Goal: Information Seeking & Learning: Learn about a topic

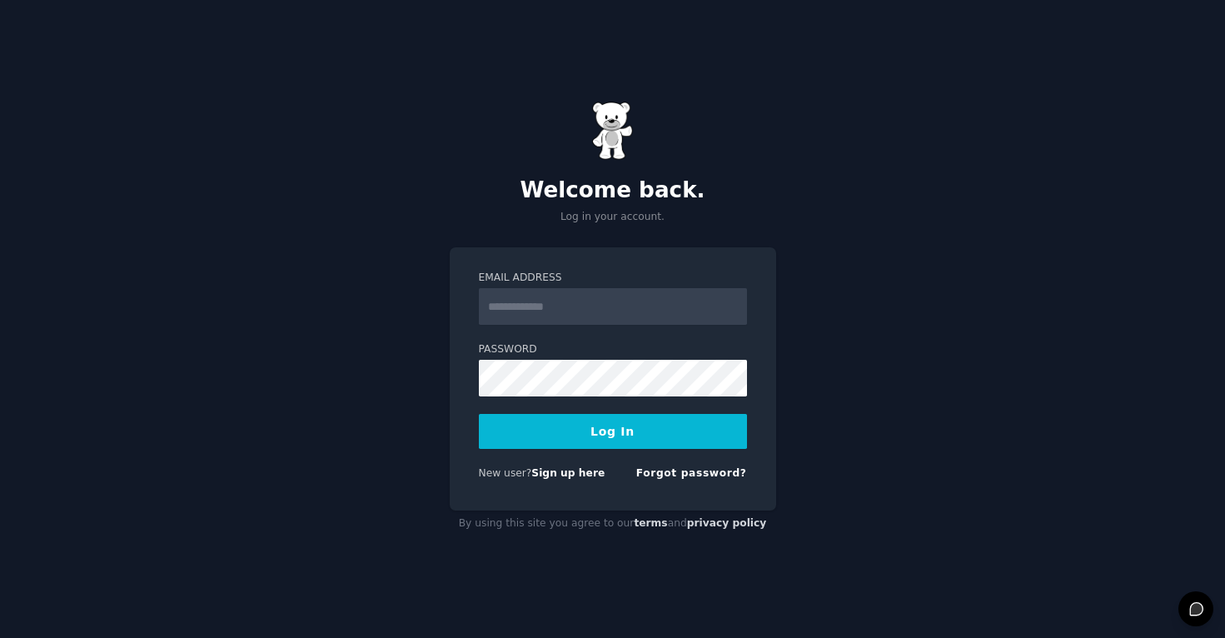
click at [566, 306] on input "Email Address" at bounding box center [613, 306] width 268 height 37
type input "**********"
click at [619, 427] on button "Log In" at bounding box center [613, 431] width 268 height 35
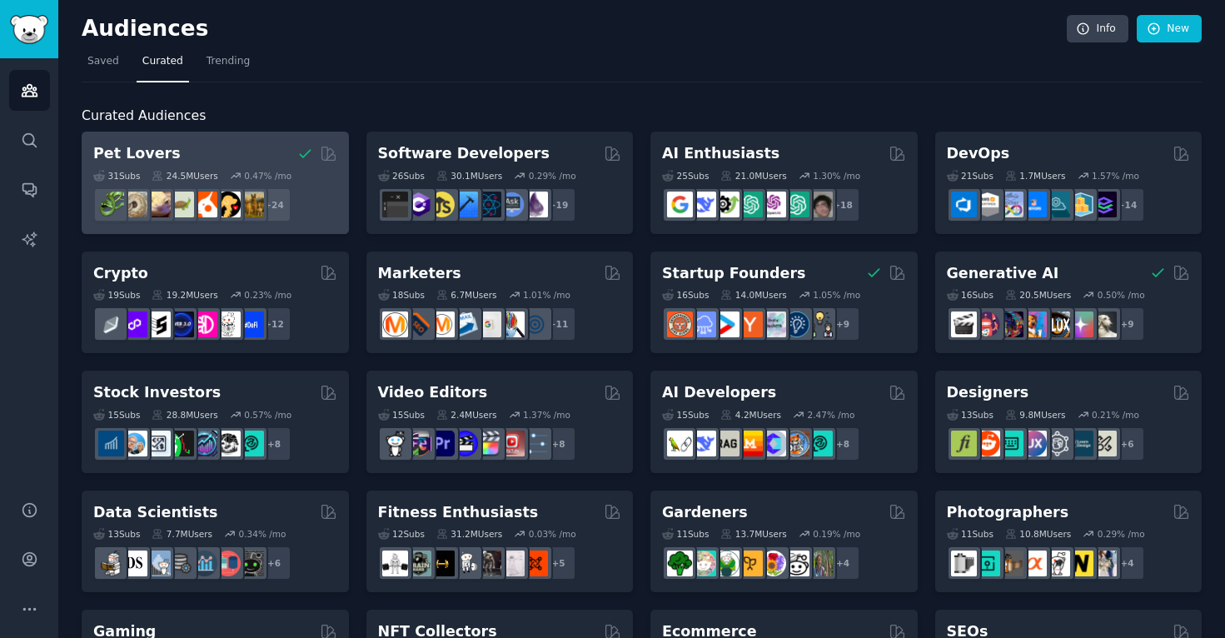
click at [157, 149] on h2 "Pet Lovers" at bounding box center [136, 153] width 87 height 21
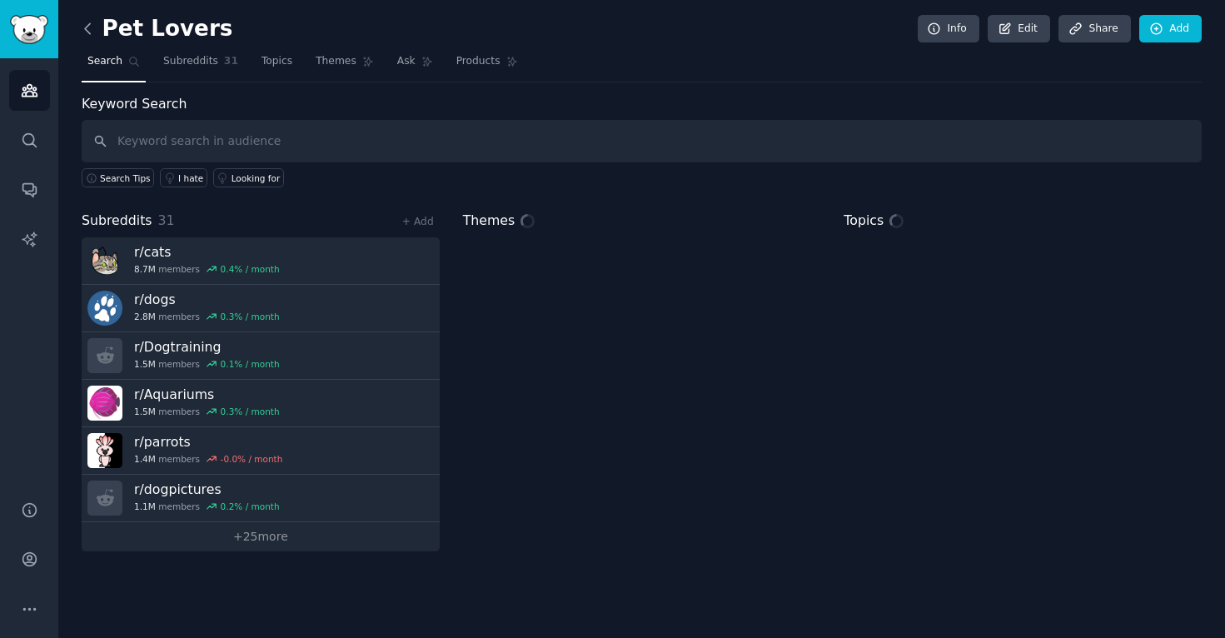
click at [87, 32] on icon at bounding box center [87, 28] width 5 height 10
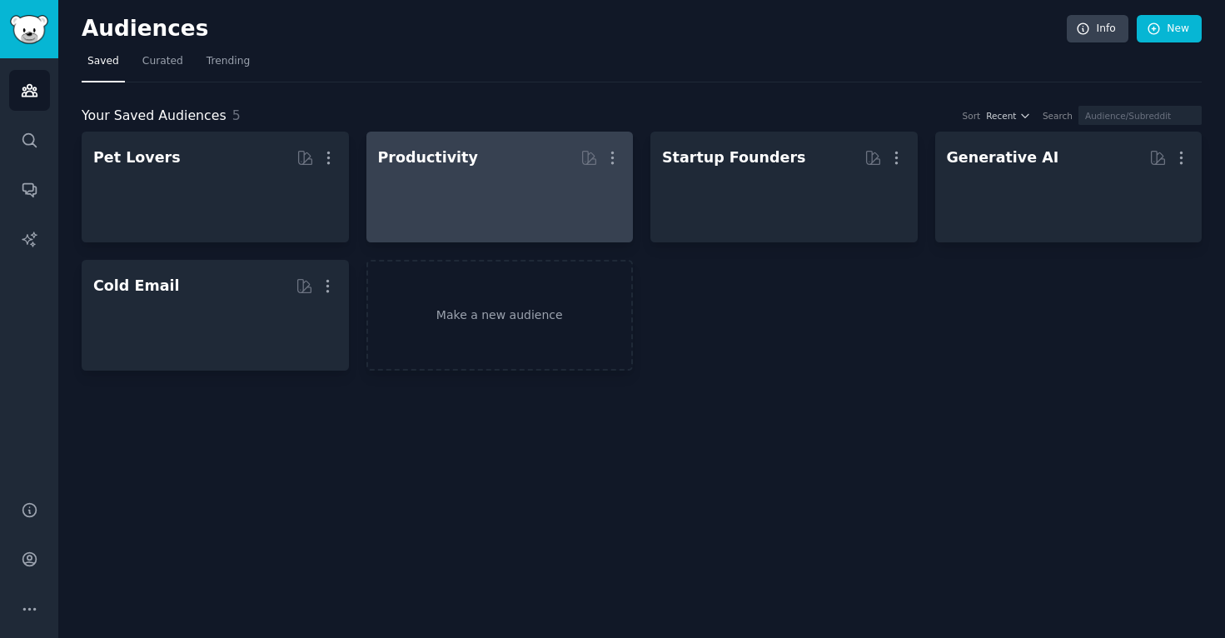
click at [479, 172] on h2 "Productivity More" at bounding box center [500, 157] width 244 height 29
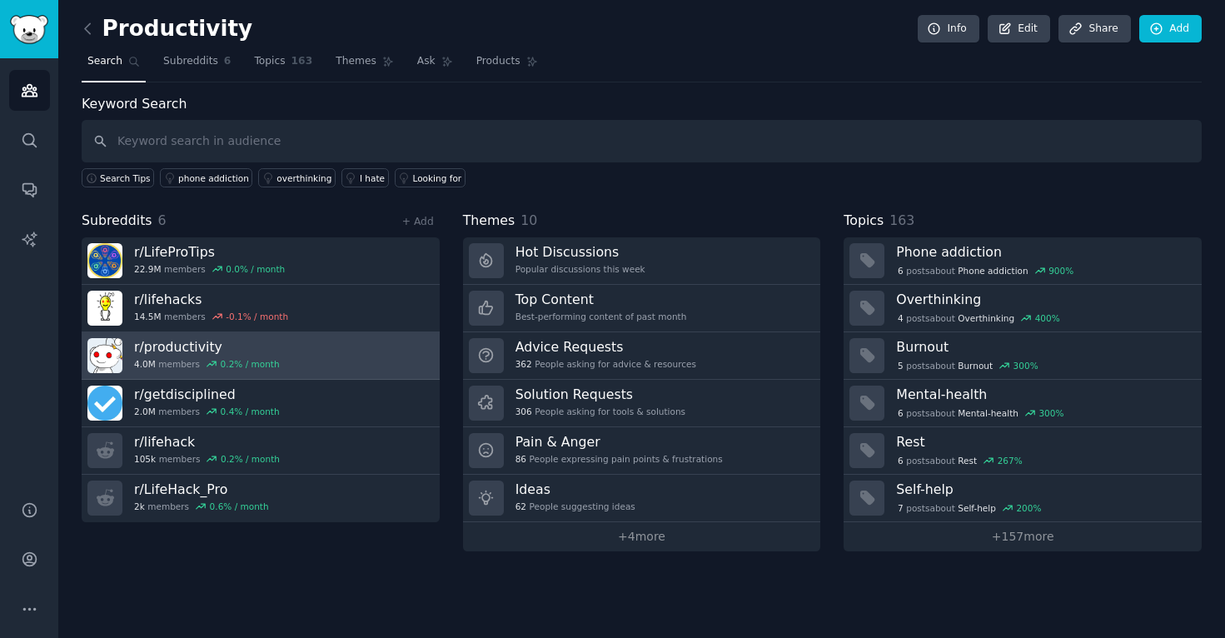
click at [176, 345] on h3 "r/ productivity" at bounding box center [207, 346] width 146 height 17
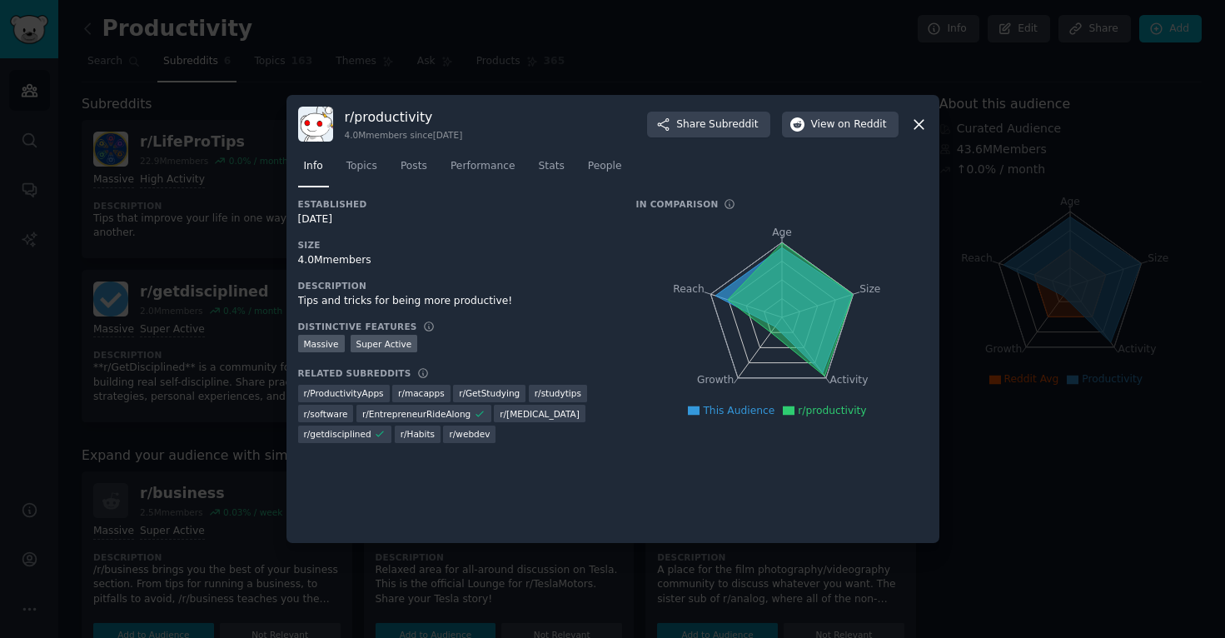
click at [919, 123] on icon at bounding box center [918, 124] width 9 height 9
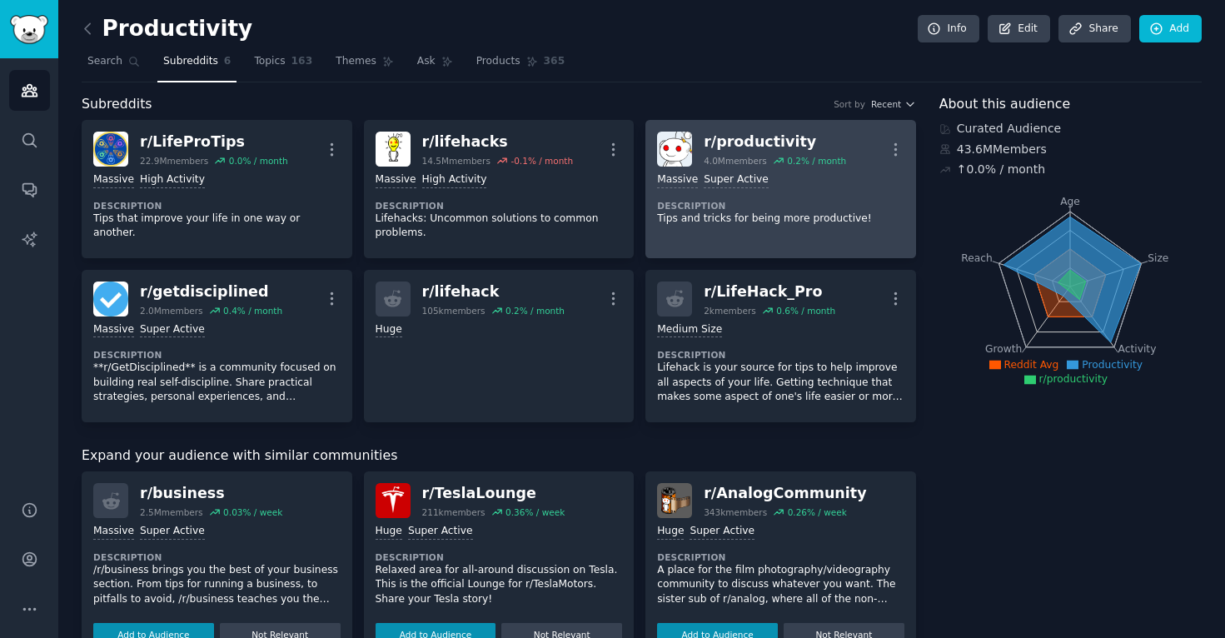
click at [763, 142] on div "r/ productivity" at bounding box center [775, 142] width 142 height 21
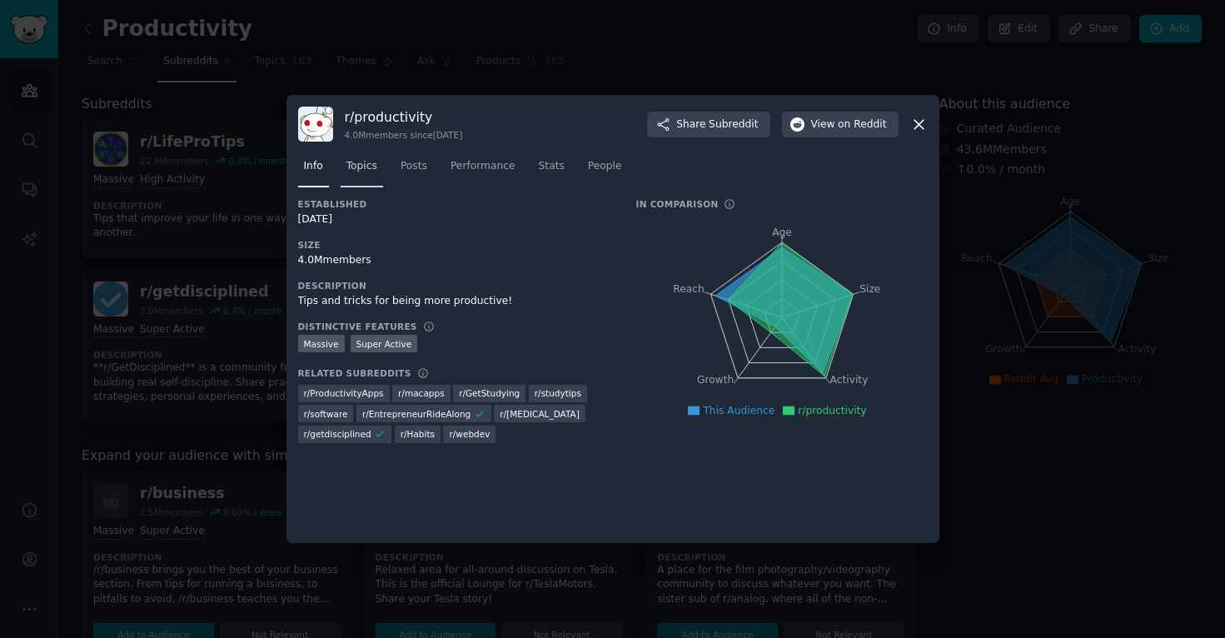
click at [355, 167] on span "Topics" at bounding box center [361, 166] width 31 height 15
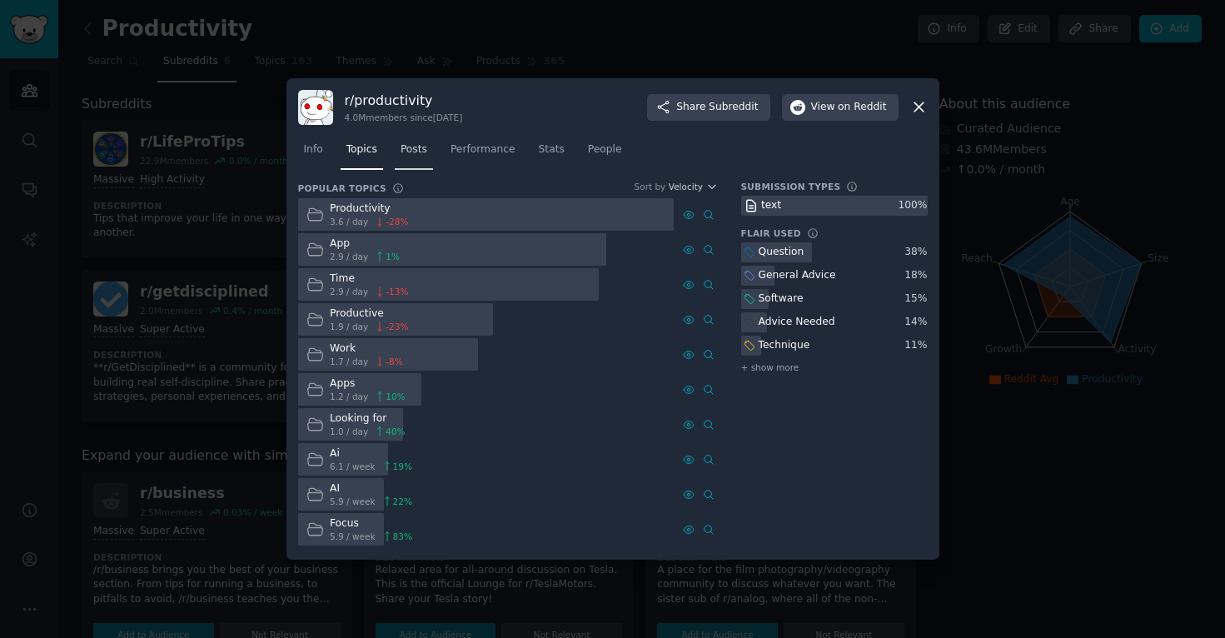
click at [410, 149] on span "Posts" at bounding box center [413, 149] width 27 height 15
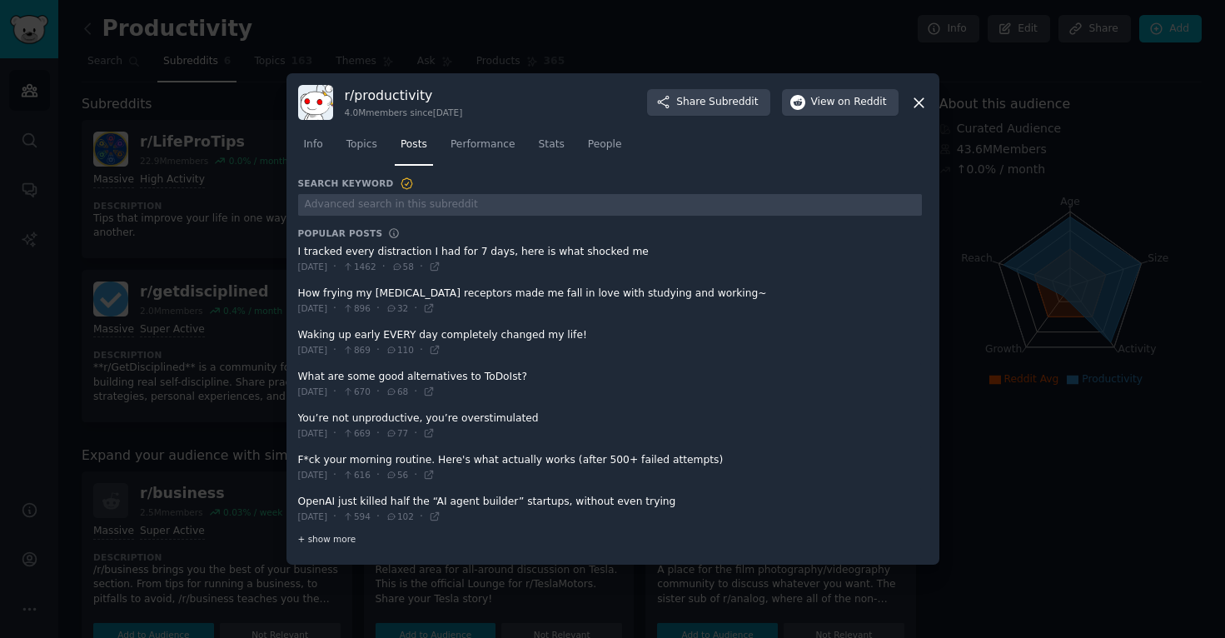
click at [311, 539] on span "+ show more" at bounding box center [327, 539] width 58 height 12
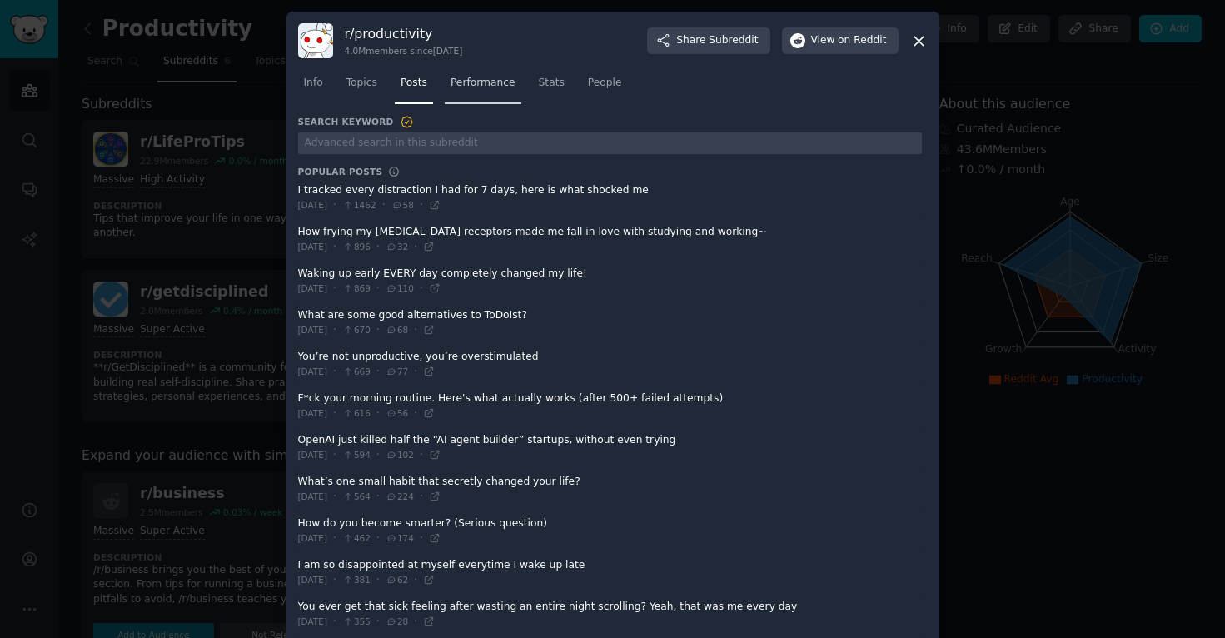
click at [490, 87] on span "Performance" at bounding box center [482, 83] width 65 height 15
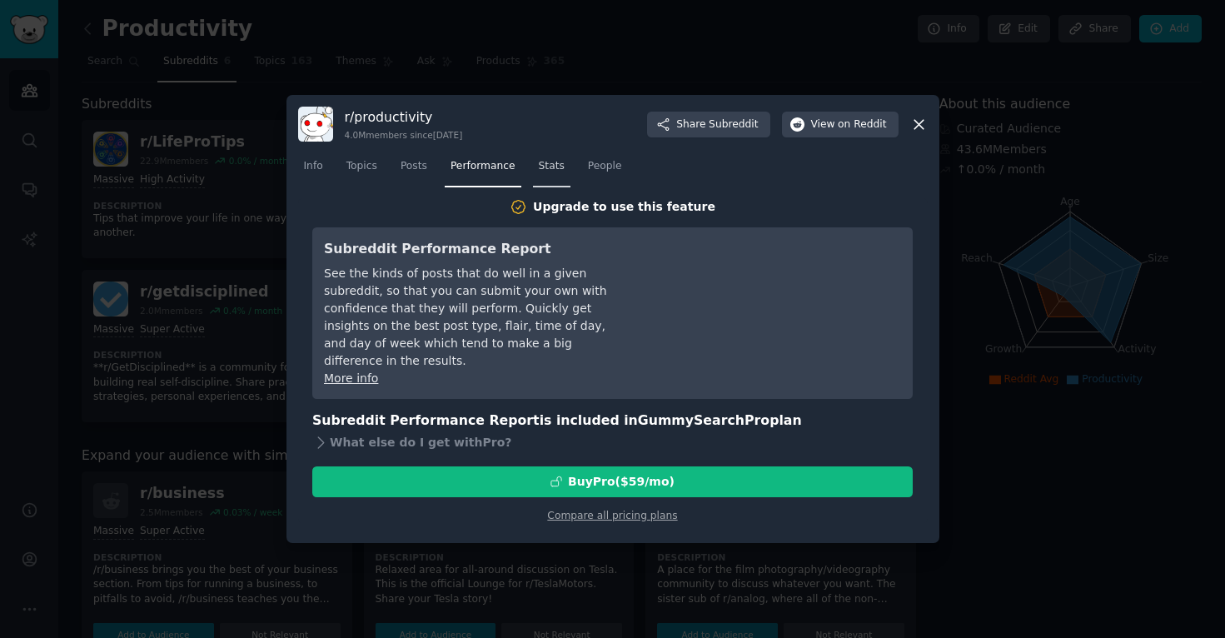
click at [560, 168] on span "Stats" at bounding box center [552, 166] width 26 height 15
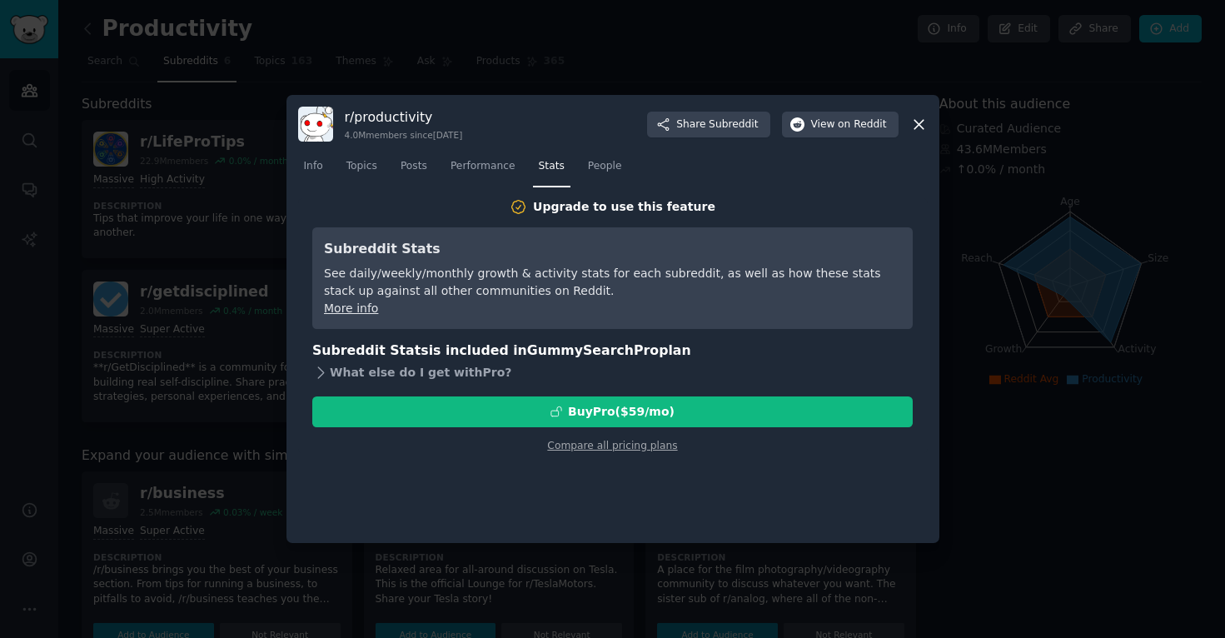
click at [319, 370] on icon at bounding box center [320, 372] width 17 height 17
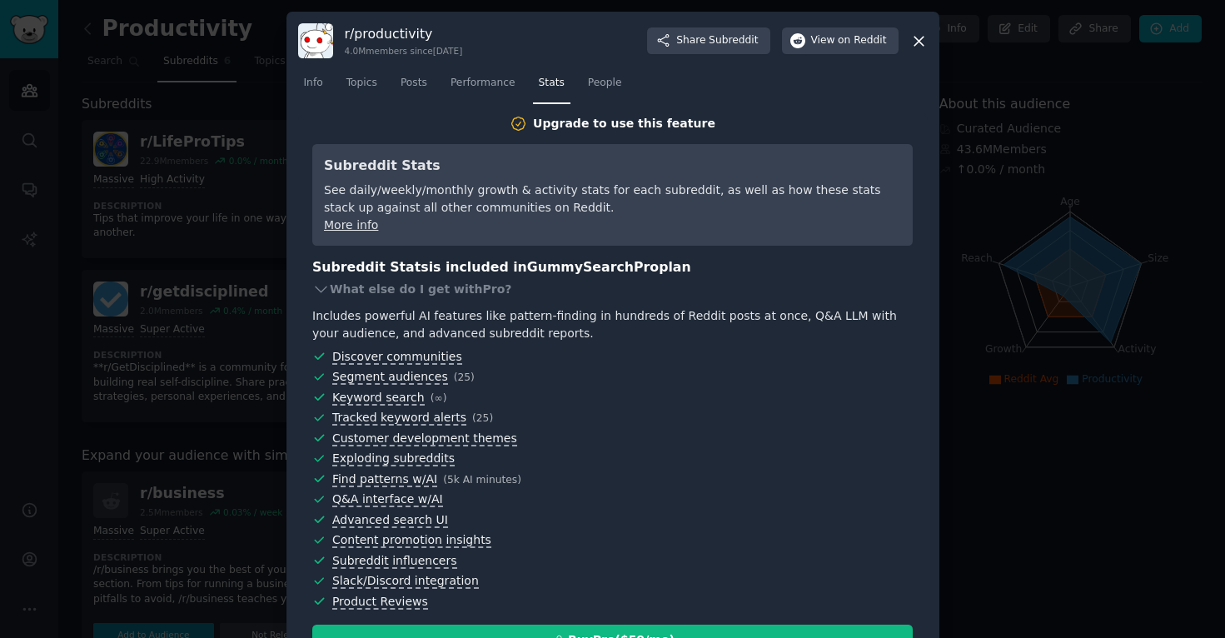
click at [350, 225] on link "More info" at bounding box center [351, 224] width 54 height 13
click at [599, 85] on span "People" at bounding box center [605, 83] width 34 height 15
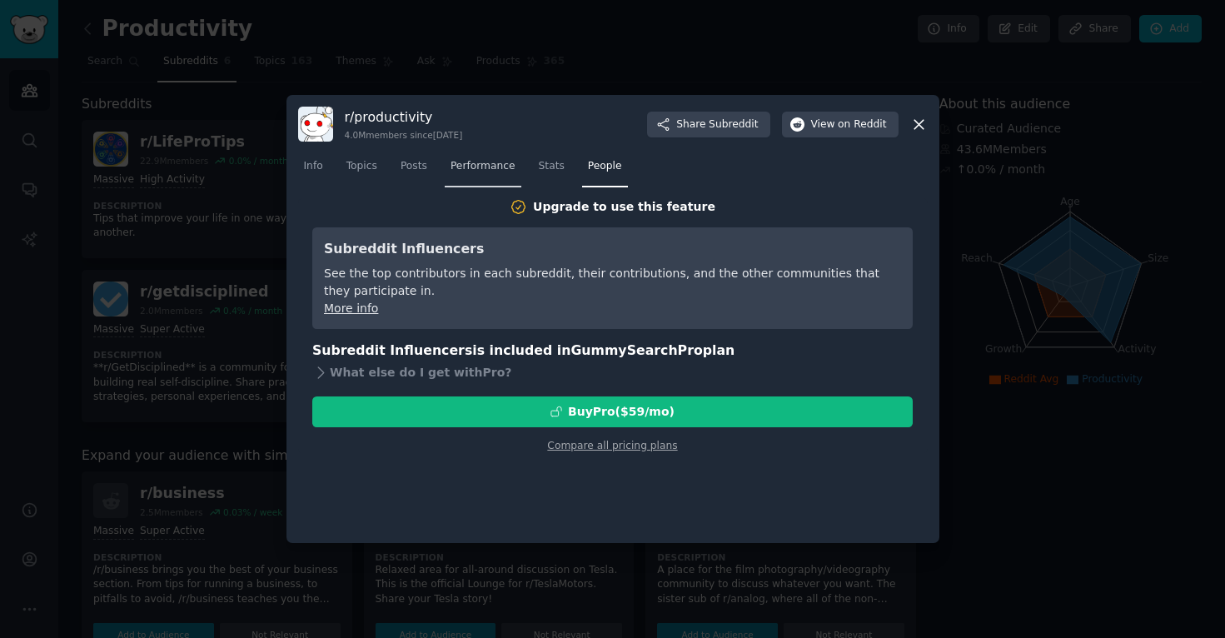
drag, startPoint x: 483, startPoint y: 166, endPoint x: 458, endPoint y: 166, distance: 25.0
click at [482, 166] on span "Performance" at bounding box center [482, 166] width 65 height 15
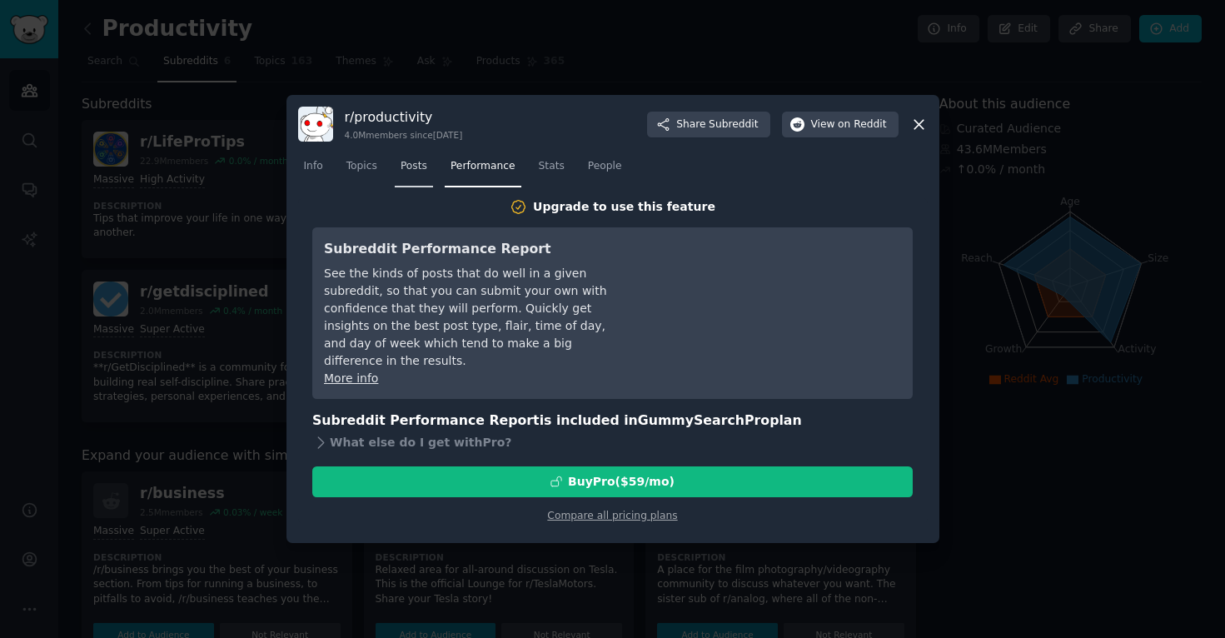
click at [414, 162] on span "Posts" at bounding box center [413, 166] width 27 height 15
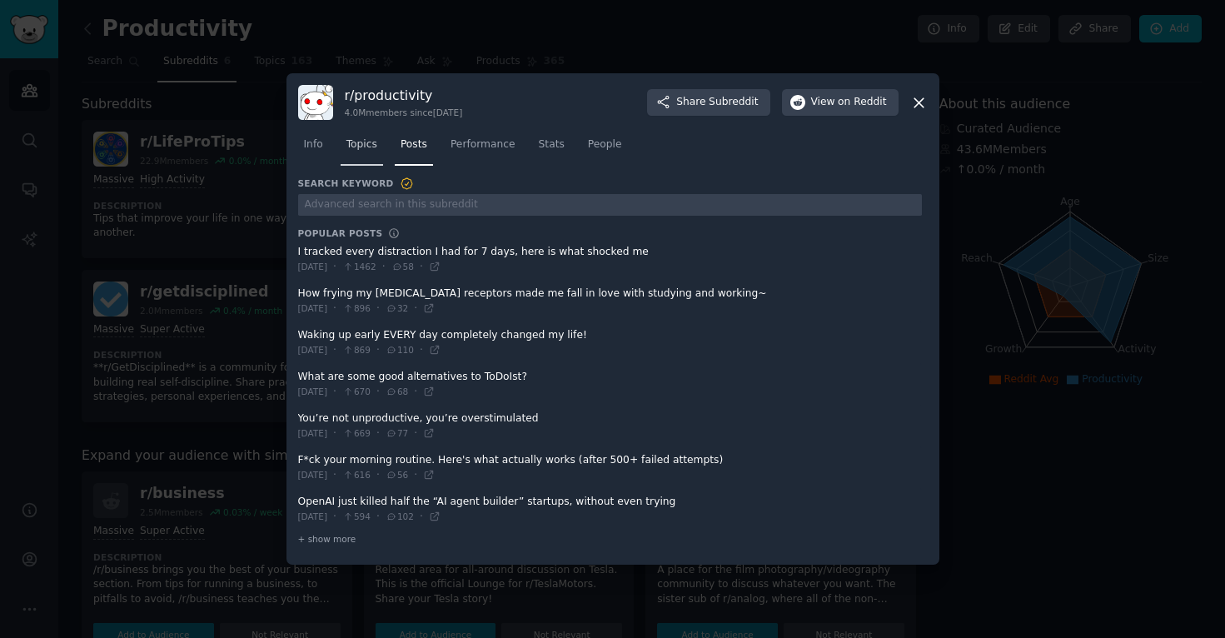
click at [361, 142] on span "Topics" at bounding box center [361, 144] width 31 height 15
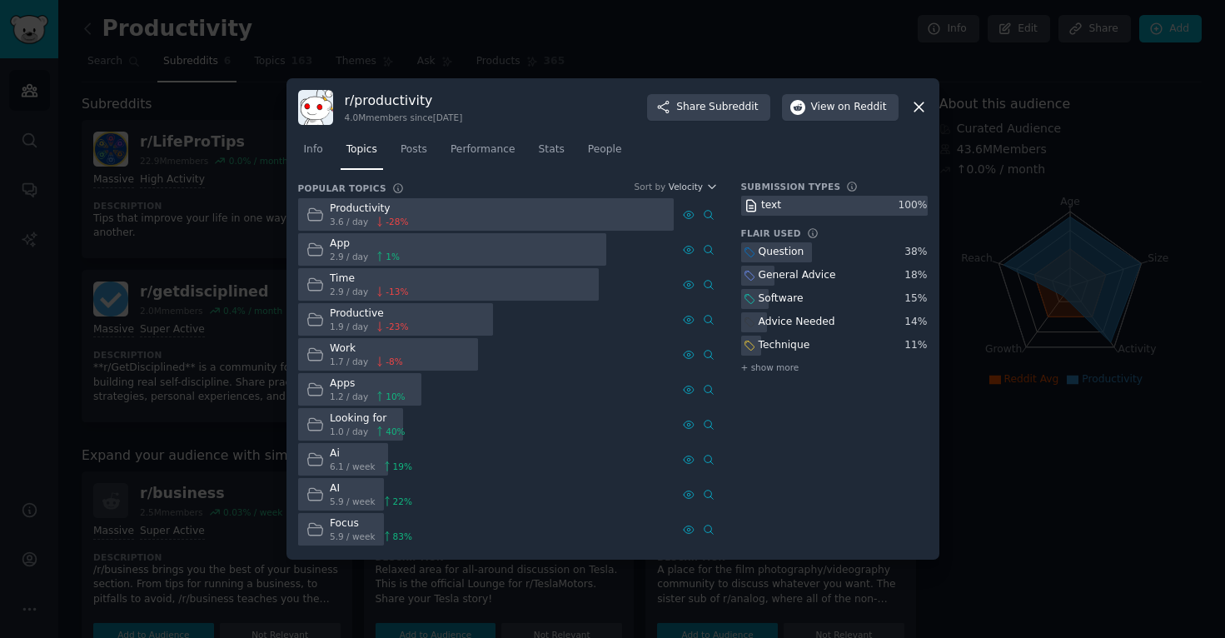
click at [918, 104] on icon at bounding box center [918, 106] width 17 height 17
